Goal: Obtain resource: Obtain resource

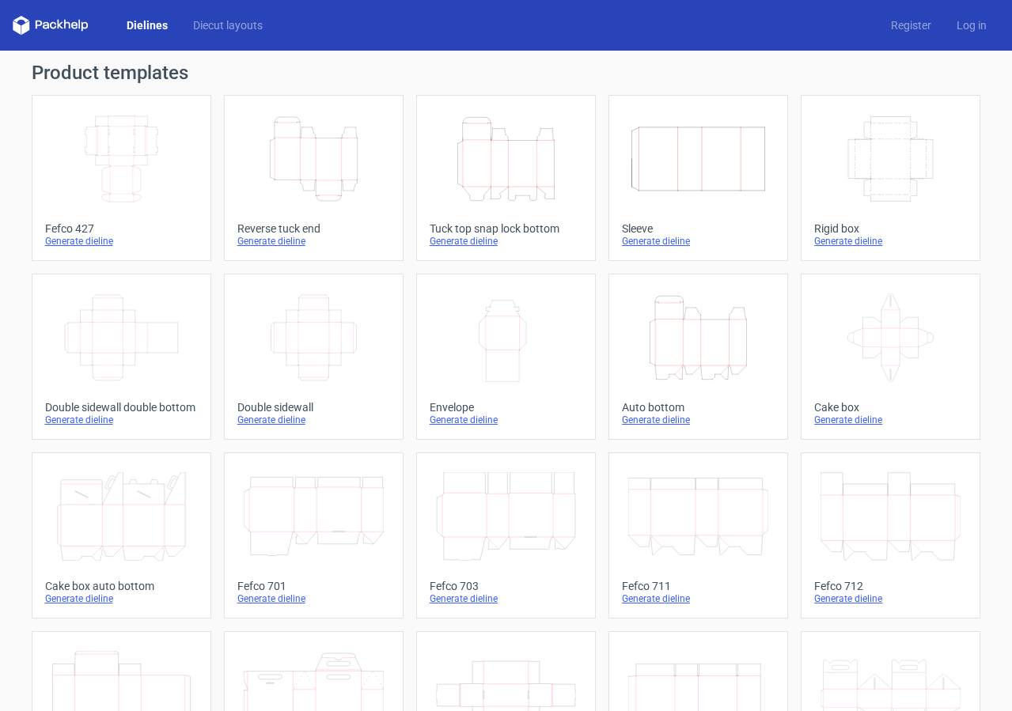
click at [544, 175] on icon "Height Depth Width" at bounding box center [506, 159] width 140 height 89
